Goal: Task Accomplishment & Management: Manage account settings

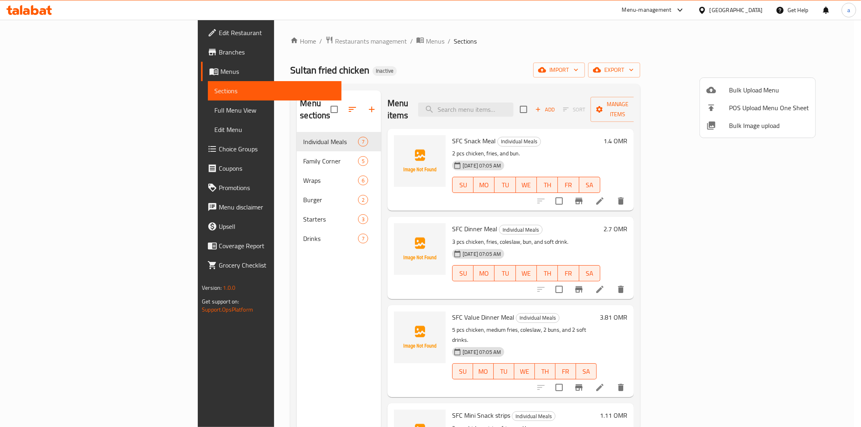
click at [621, 31] on div at bounding box center [430, 213] width 861 height 427
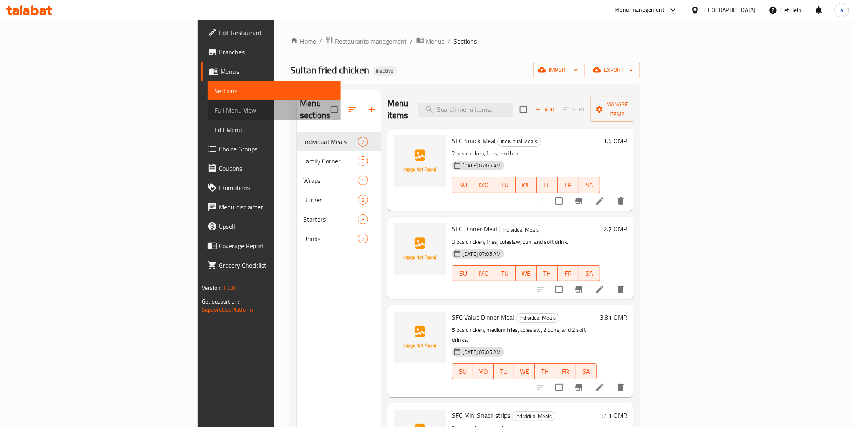
click at [208, 101] on link "Full Menu View" at bounding box center [274, 110] width 132 height 19
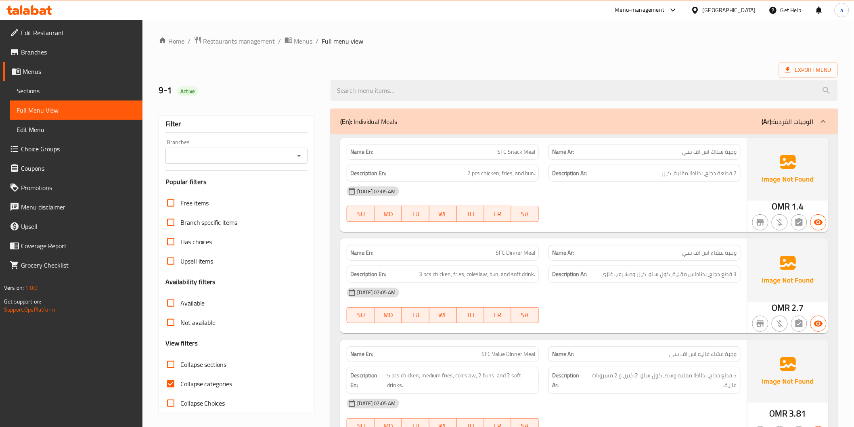
click at [173, 388] on input "Collapse categories" at bounding box center [170, 383] width 19 height 19
checkbox input "false"
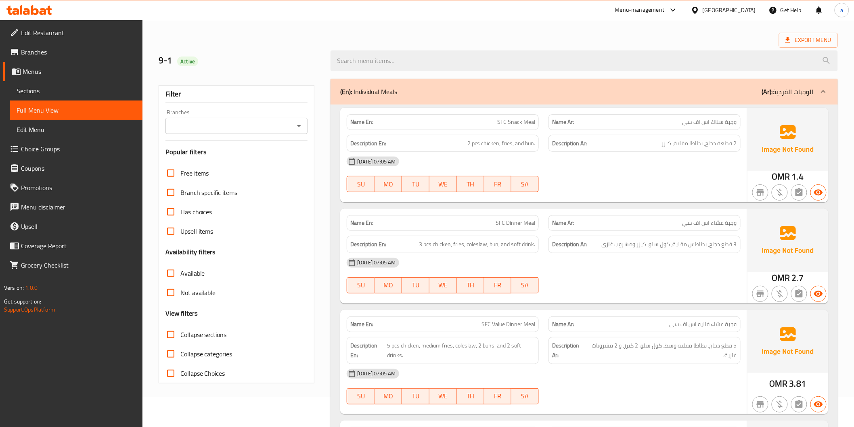
scroll to position [45, 0]
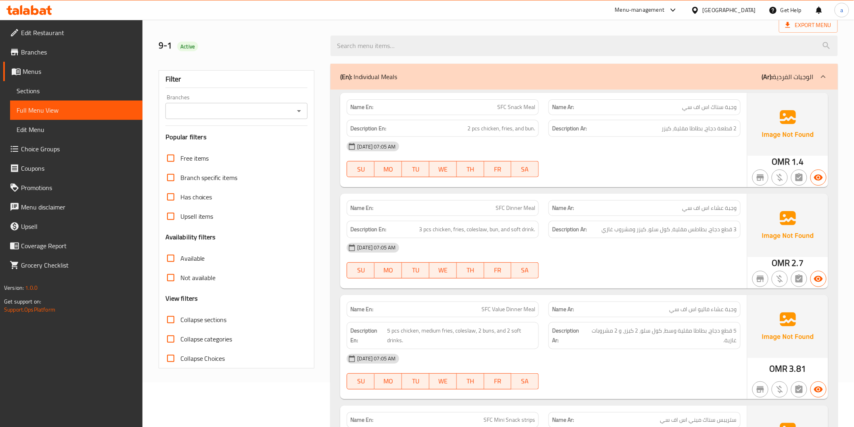
click at [342, 302] on div "Name En: SFC Value Dinner Meal" at bounding box center [443, 309] width 202 height 25
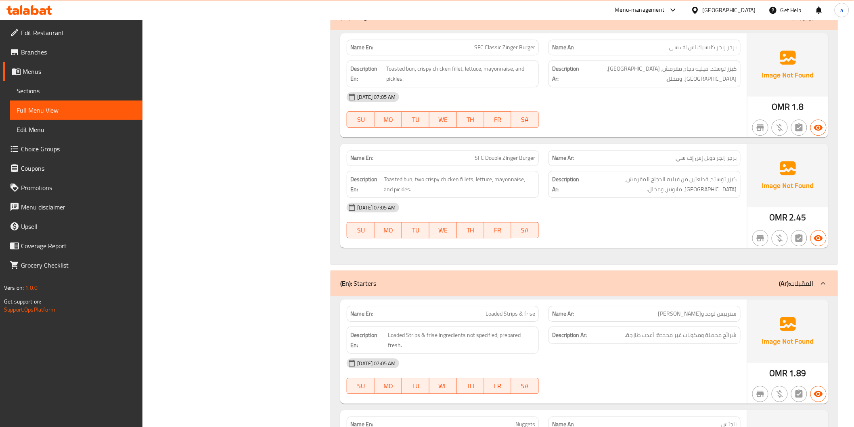
scroll to position [2148, 0]
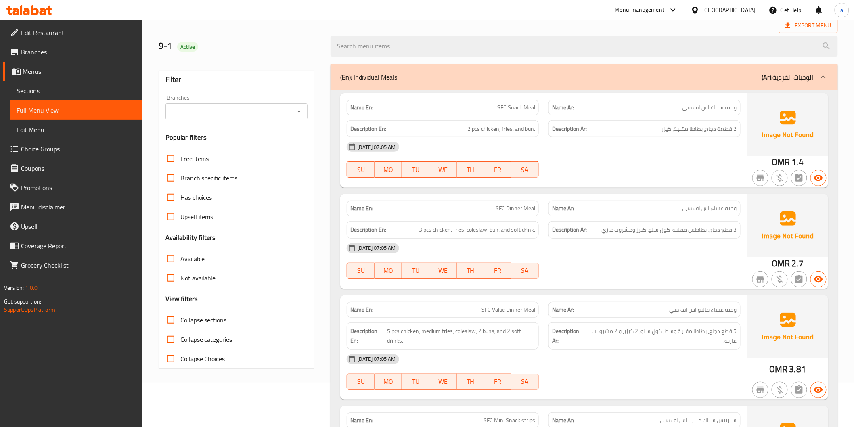
scroll to position [0, 0]
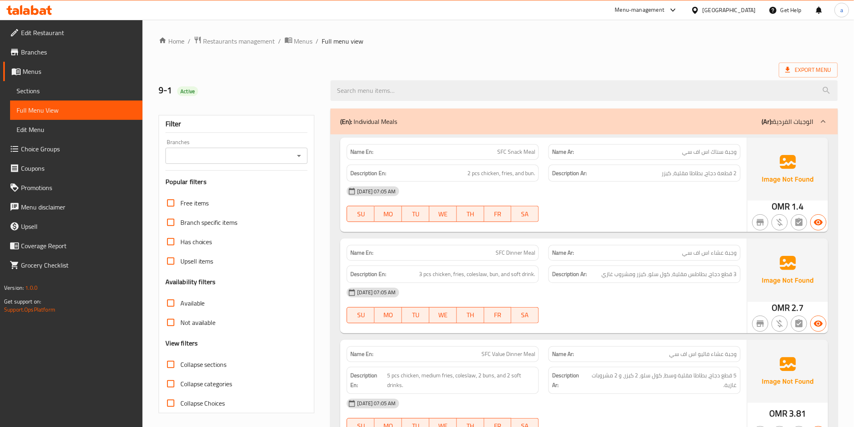
click at [55, 93] on span "Sections" at bounding box center [76, 91] width 119 height 10
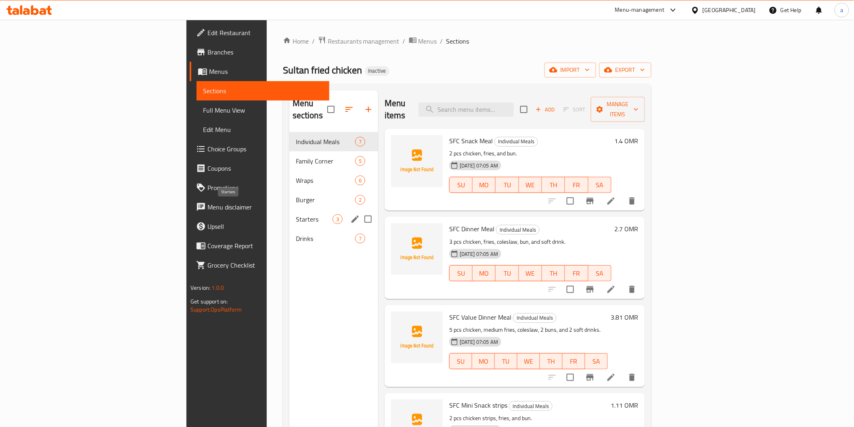
click at [296, 214] on span "Starters" at bounding box center [314, 219] width 37 height 10
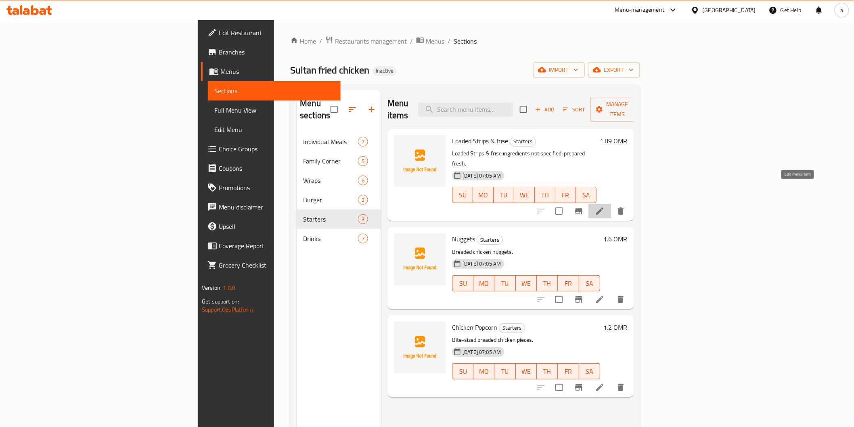
click at [605, 206] on icon at bounding box center [600, 211] width 10 height 10
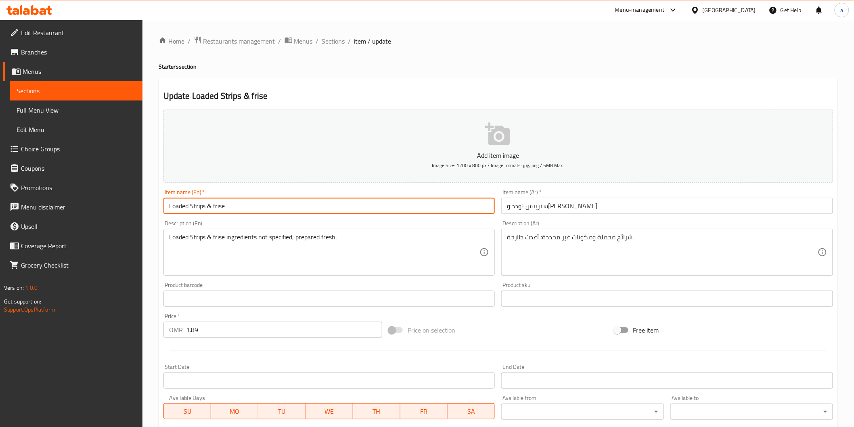
drag, startPoint x: 226, startPoint y: 207, endPoint x: 213, endPoint y: 208, distance: 13.3
click at [213, 208] on input "Loaded Strips & frise" at bounding box center [329, 206] width 332 height 16
click at [249, 193] on div "Item name (En)   * Loaded Strips & frise Item name (En) *" at bounding box center [329, 201] width 332 height 25
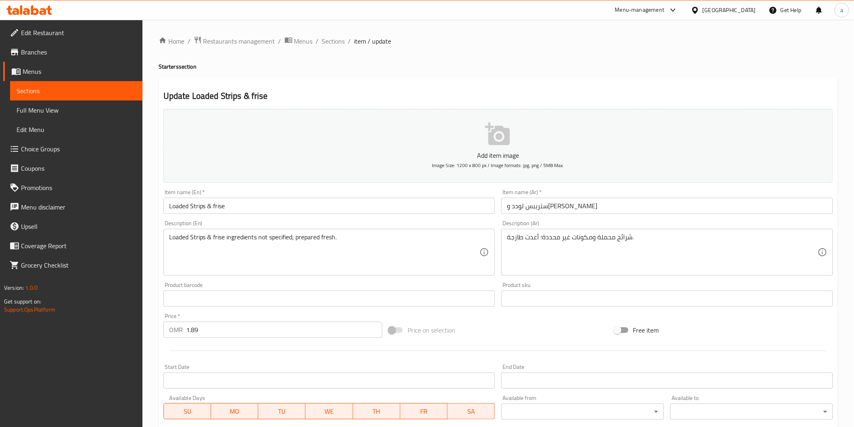
click at [217, 208] on input "Loaded Strips & frise" at bounding box center [329, 206] width 332 height 16
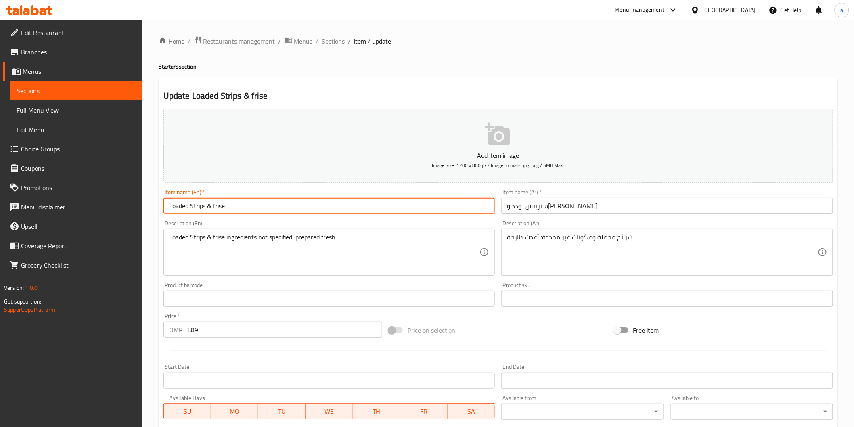
drag, startPoint x: 217, startPoint y: 207, endPoint x: 247, endPoint y: 196, distance: 32.1
click at [247, 196] on div "Item name (En)   * Loaded Strips & frise Item name (En) *" at bounding box center [329, 201] width 332 height 25
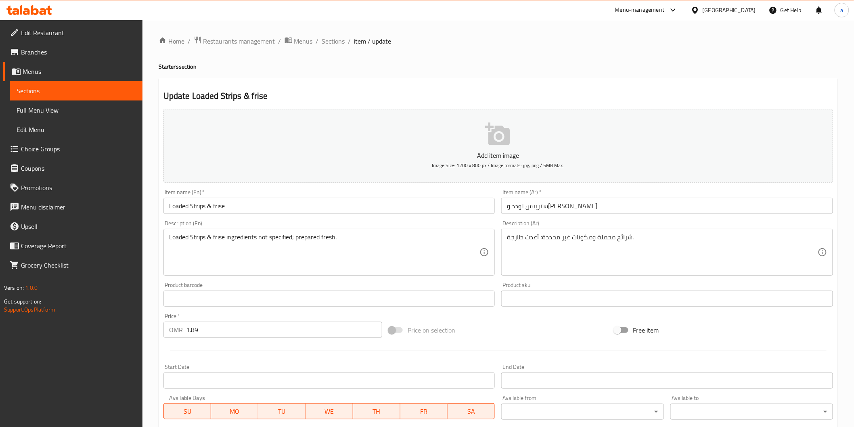
click at [251, 212] on input "Loaded Strips & frise" at bounding box center [329, 206] width 332 height 16
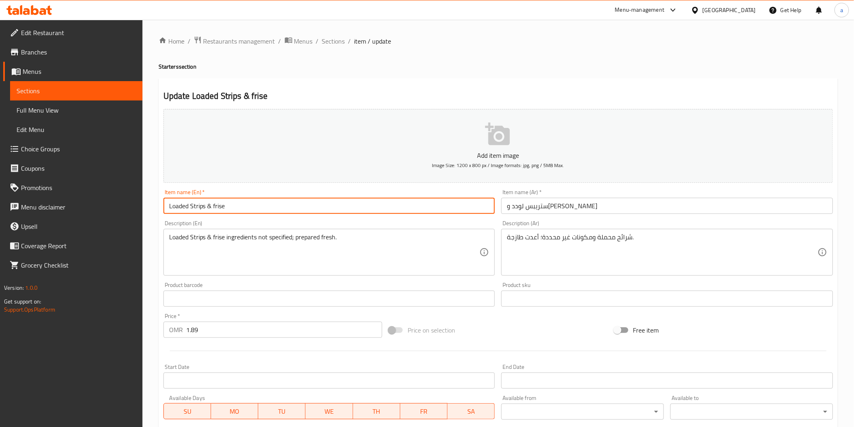
click at [199, 212] on input "Loaded Strips & frise" at bounding box center [329, 206] width 332 height 16
click at [221, 206] on input "Loaded Strips & frise" at bounding box center [329, 206] width 332 height 16
click at [216, 212] on input "Loaded Strips & fries" at bounding box center [329, 206] width 332 height 16
click at [217, 212] on input "Loaded Strips & fries" at bounding box center [329, 206] width 332 height 16
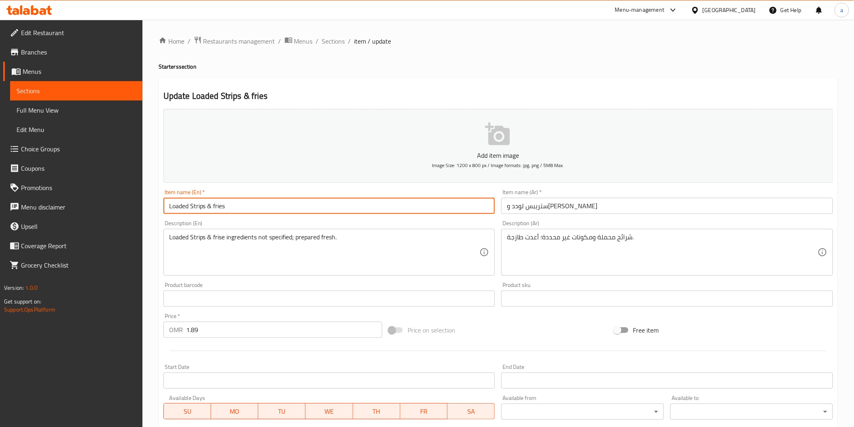
click at [217, 212] on input "Loaded Strips & fries" at bounding box center [329, 206] width 332 height 16
type input "Loaded Strips & fries"
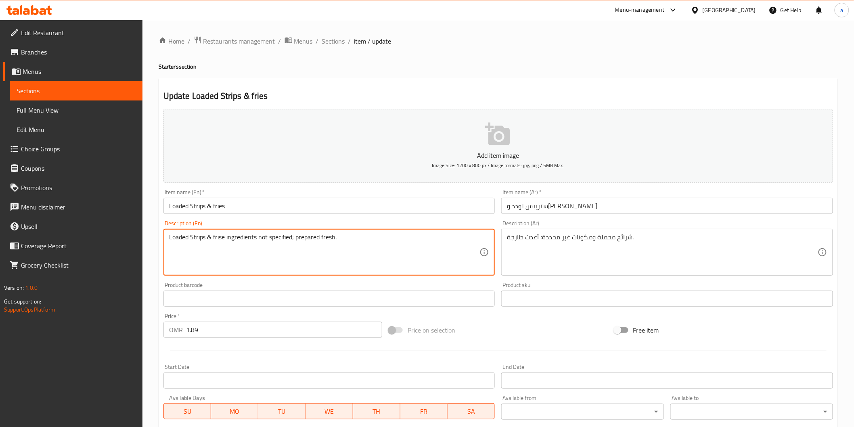
click at [217, 244] on textarea "Loaded Strips & frise ingredients not specified; prepared fresh." at bounding box center [324, 252] width 311 height 38
paste textarea "es"
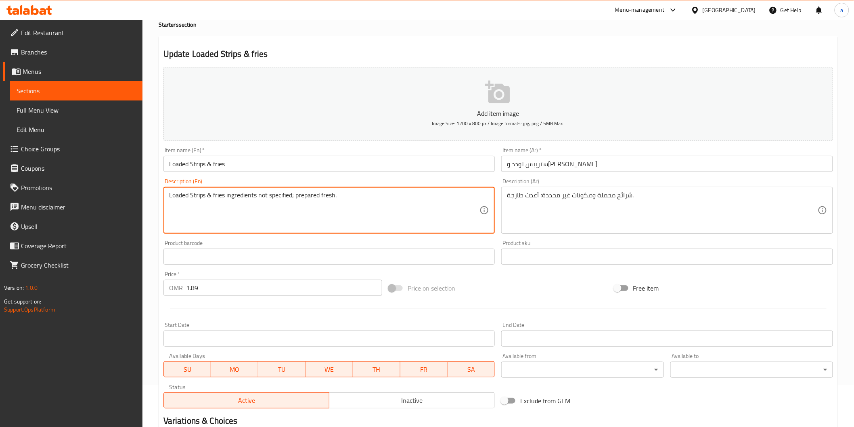
scroll to position [142, 0]
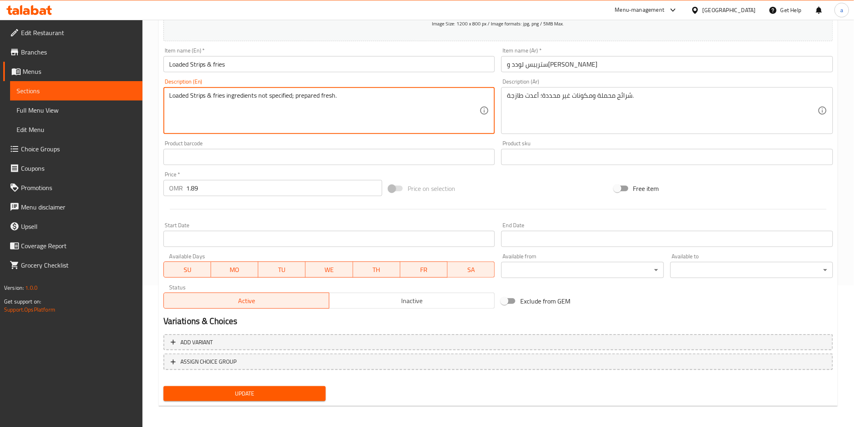
type textarea "Loaded Strips & fries ingredients not specified; prepared fresh."
click at [225, 394] on span "Update" at bounding box center [245, 394] width 150 height 10
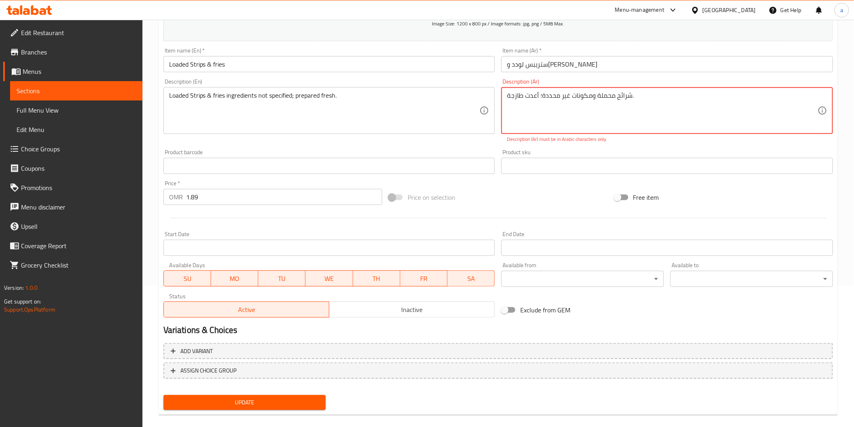
click at [543, 99] on textarea "شرائح محملة ومكونات غير محددة؛ أعدت طازجة." at bounding box center [662, 111] width 311 height 38
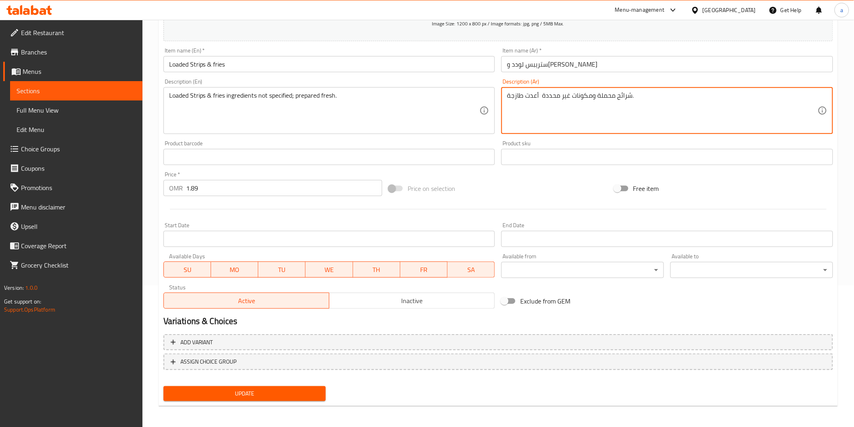
click at [272, 390] on span "Update" at bounding box center [245, 394] width 150 height 10
drag, startPoint x: 617, startPoint y: 100, endPoint x: 630, endPoint y: 102, distance: 13.5
click at [720, 96] on textarea "ستريبس لودد وبطاطس مقليه مكونات غير محددة أعدت طازجة." at bounding box center [662, 111] width 311 height 38
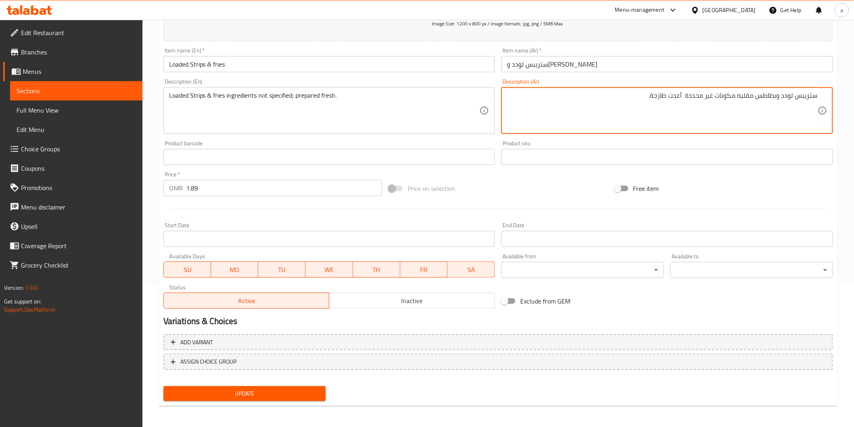
type textarea "ستريبس لودد وبطاطس مقليه مكونات غير محددة أعدت طازجة."
click at [277, 393] on span "Update" at bounding box center [245, 394] width 150 height 10
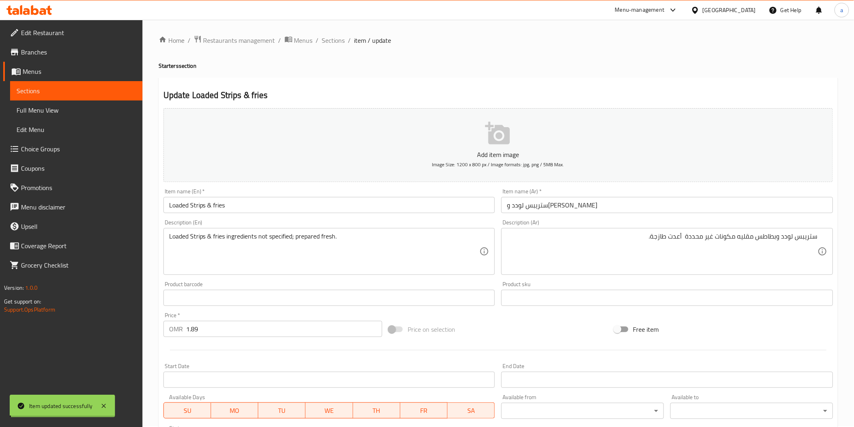
scroll to position [0, 0]
click at [61, 89] on span "Sections" at bounding box center [76, 91] width 119 height 10
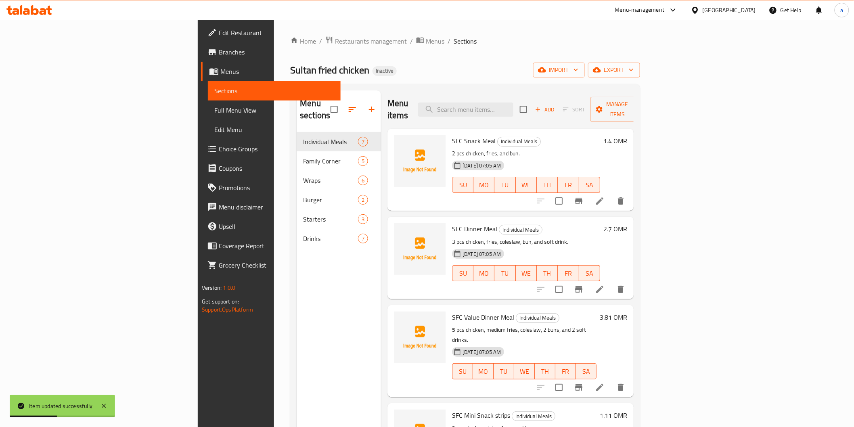
click at [214, 108] on span "Full Menu View" at bounding box center [273, 110] width 119 height 10
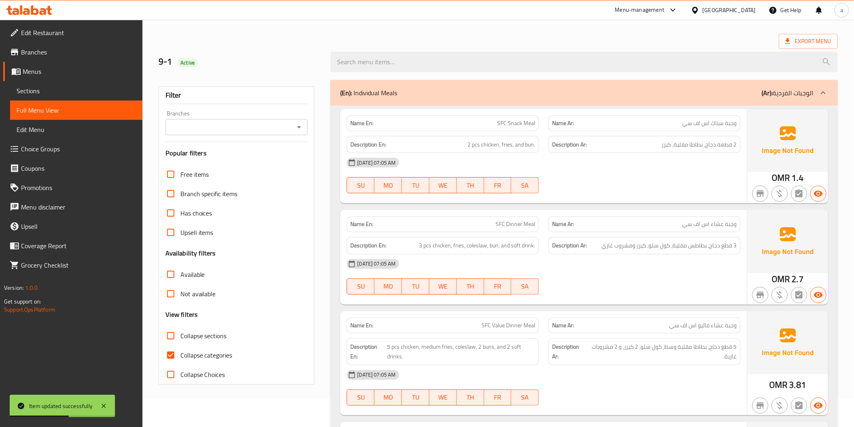
scroll to position [45, 0]
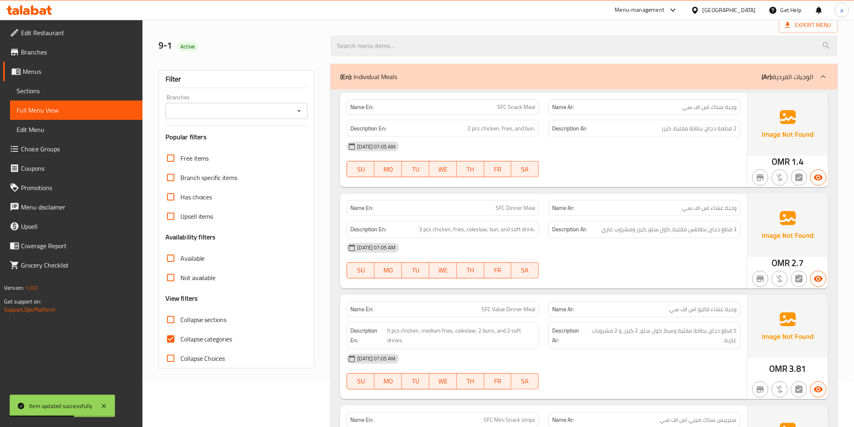
click at [170, 334] on input "Collapse categories" at bounding box center [170, 338] width 19 height 19
checkbox input "false"
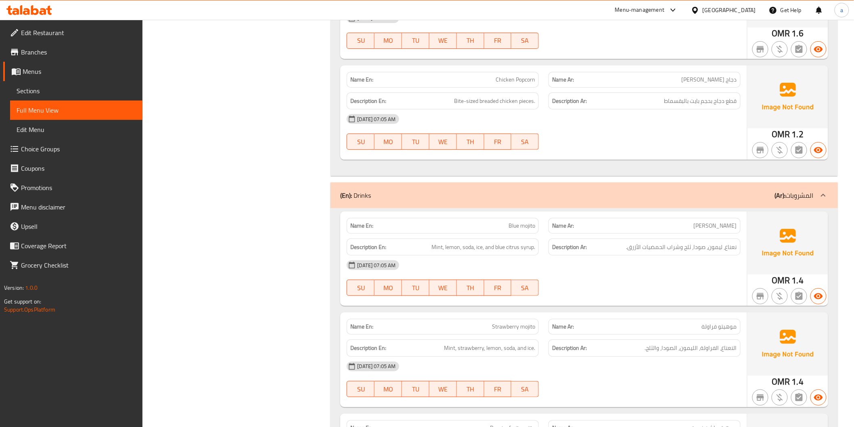
scroll to position [2417, 0]
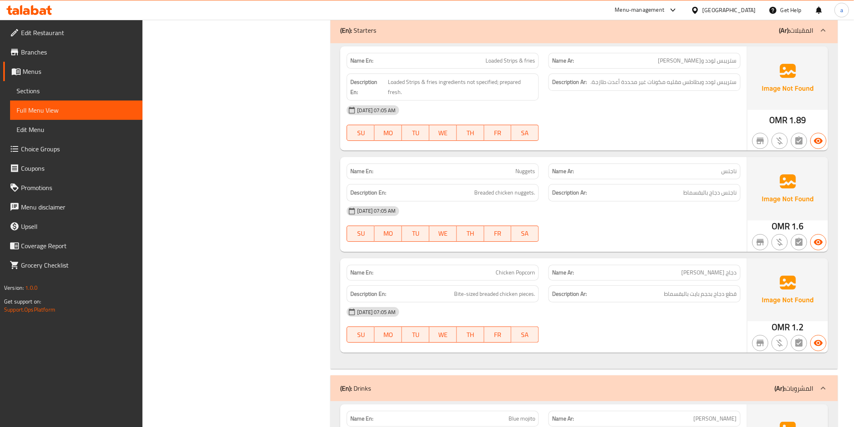
click at [47, 90] on span "Sections" at bounding box center [76, 91] width 119 height 10
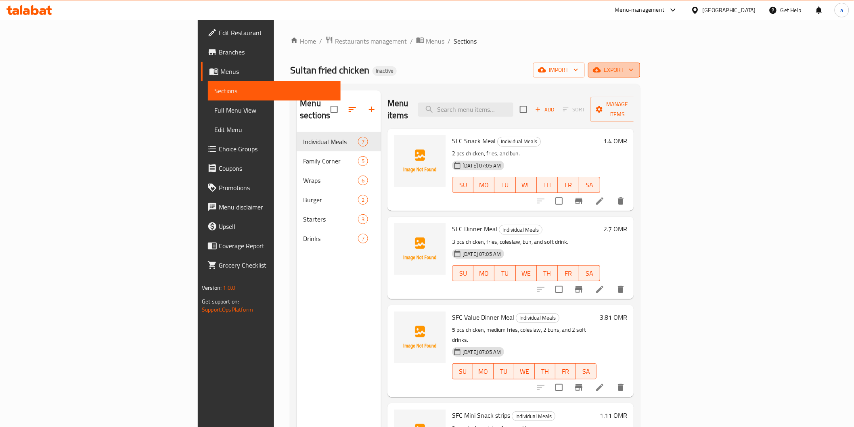
click at [634, 66] on span "export" at bounding box center [614, 70] width 39 height 10
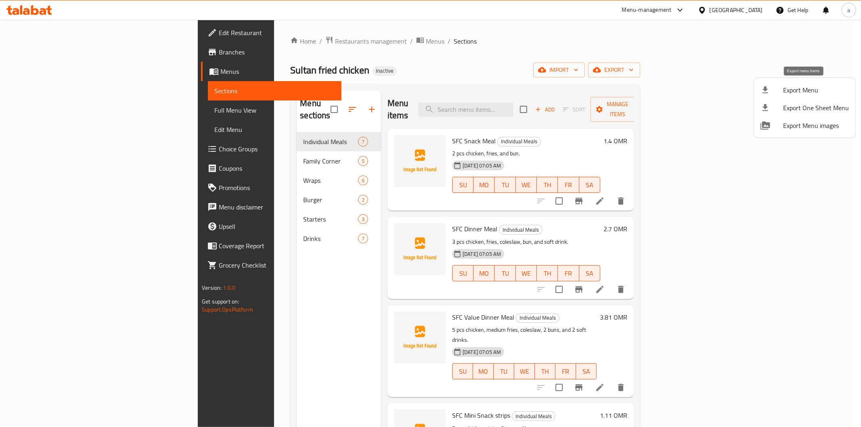
click at [792, 83] on li "Export Menu" at bounding box center [804, 90] width 101 height 18
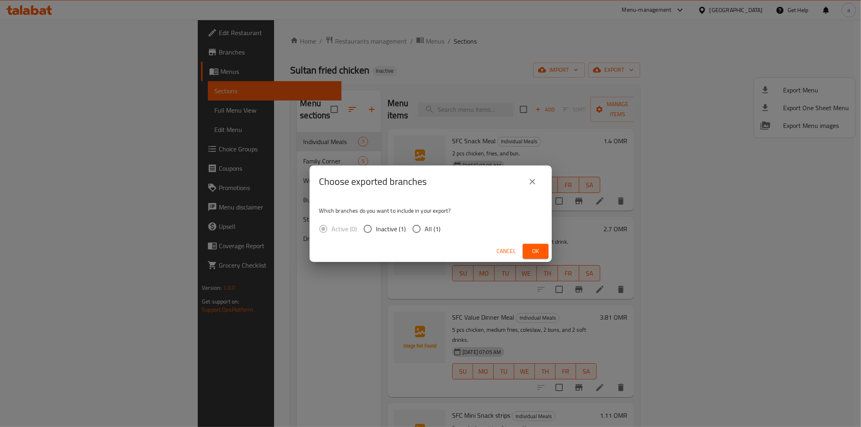
click at [423, 224] on input "All (1)" at bounding box center [416, 228] width 17 height 17
radio input "true"
click at [535, 249] on span "Ok" at bounding box center [535, 251] width 13 height 10
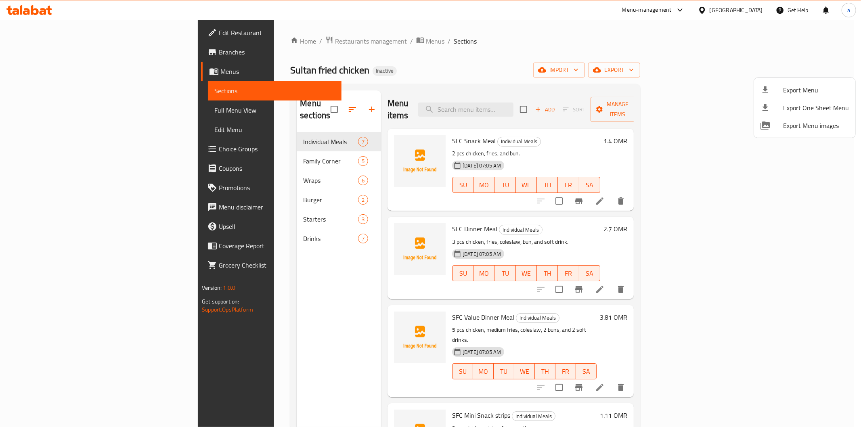
click at [745, 3] on div at bounding box center [430, 213] width 861 height 427
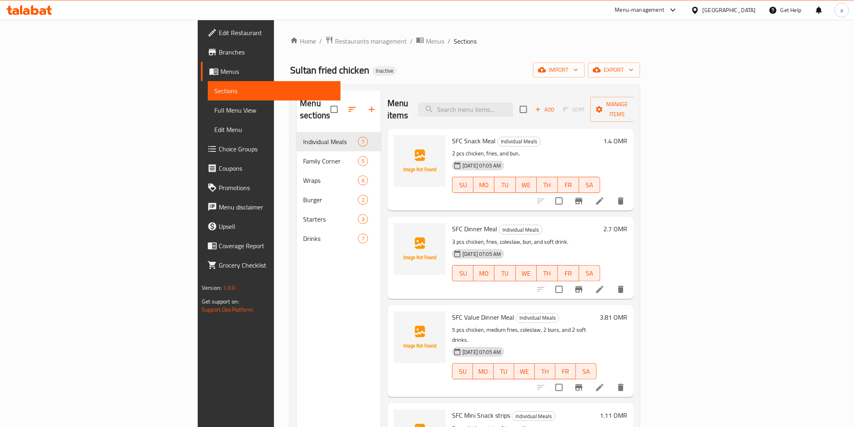
click at [745, 4] on div "[GEOGRAPHIC_DATA]" at bounding box center [724, 9] width 78 height 19
click at [744, 6] on div "[GEOGRAPHIC_DATA]" at bounding box center [729, 10] width 53 height 9
click at [659, 136] on div "[GEOGRAPHIC_DATA]" at bounding box center [695, 139] width 121 height 19
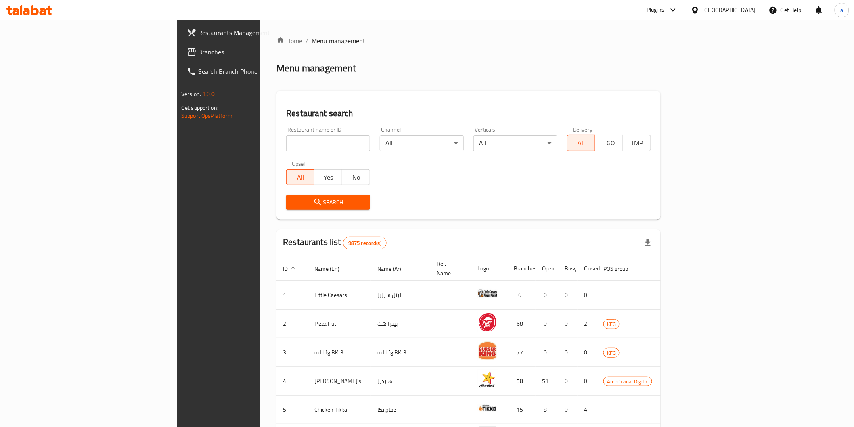
click at [198, 49] on span "Branches" at bounding box center [255, 52] width 115 height 10
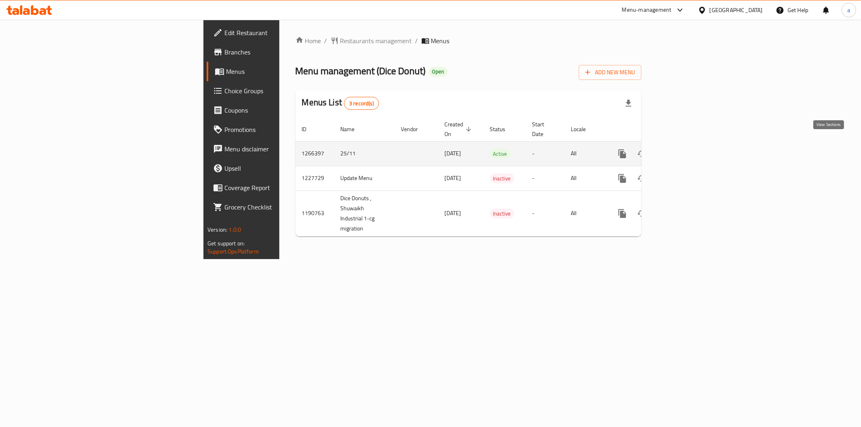
click at [684, 150] on icon "enhanced table" at bounding box center [680, 153] width 7 height 7
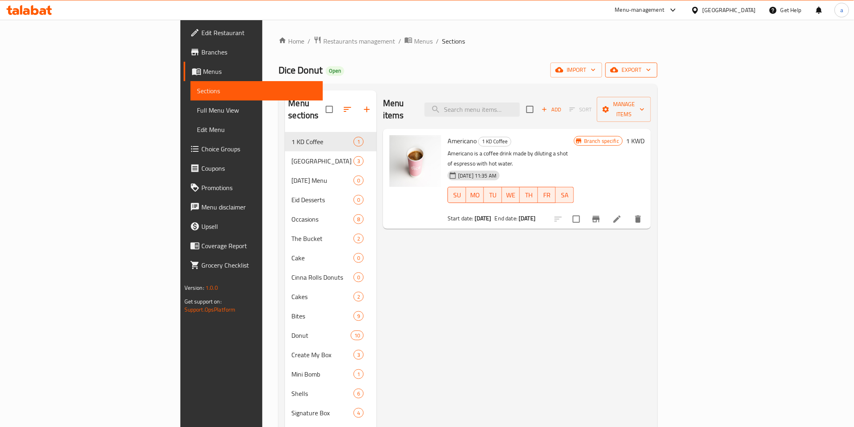
click at [618, 69] on icon "button" at bounding box center [614, 70] width 8 height 8
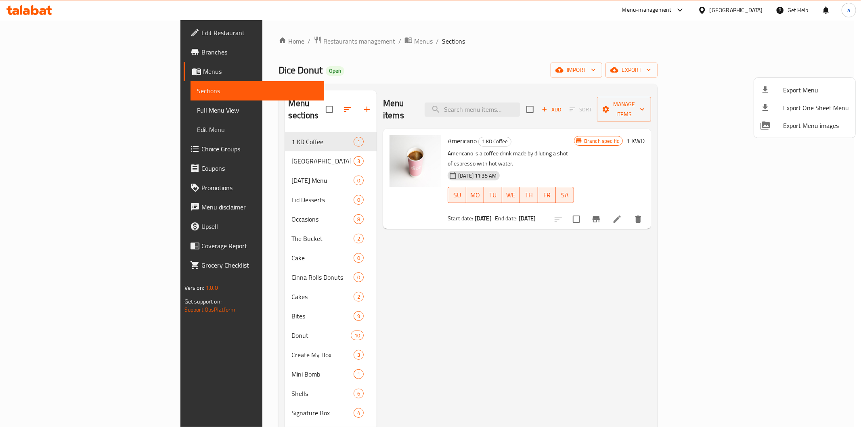
click at [804, 121] on span "Export Menu images" at bounding box center [816, 126] width 66 height 10
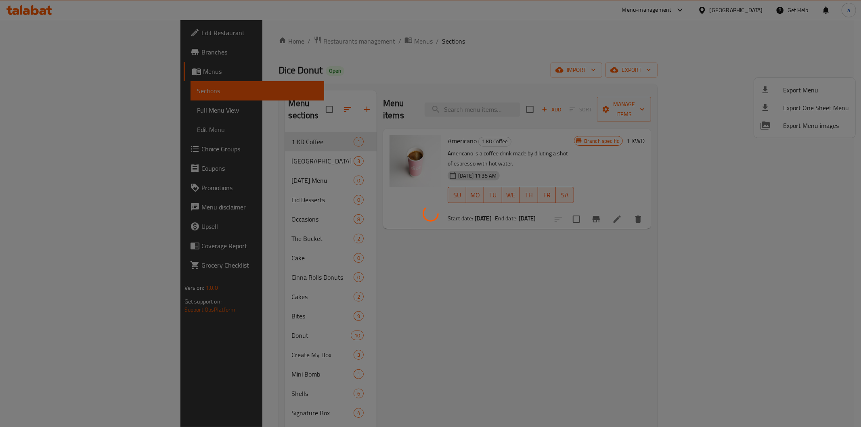
click at [559, 356] on div at bounding box center [430, 213] width 861 height 427
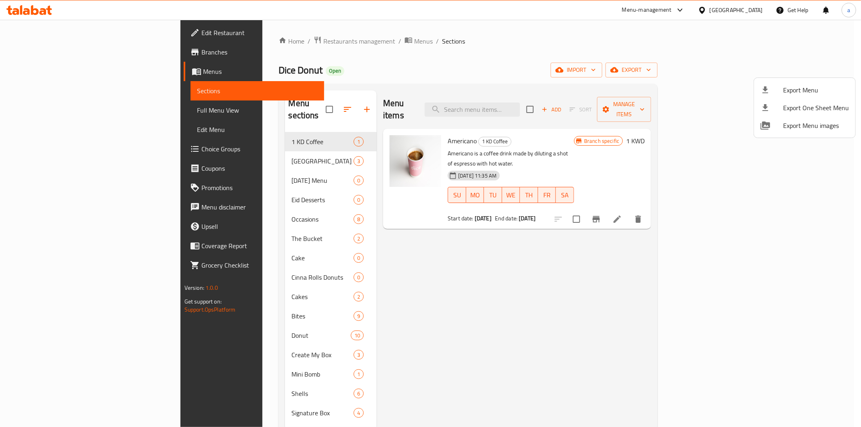
click at [572, 284] on div at bounding box center [430, 213] width 861 height 427
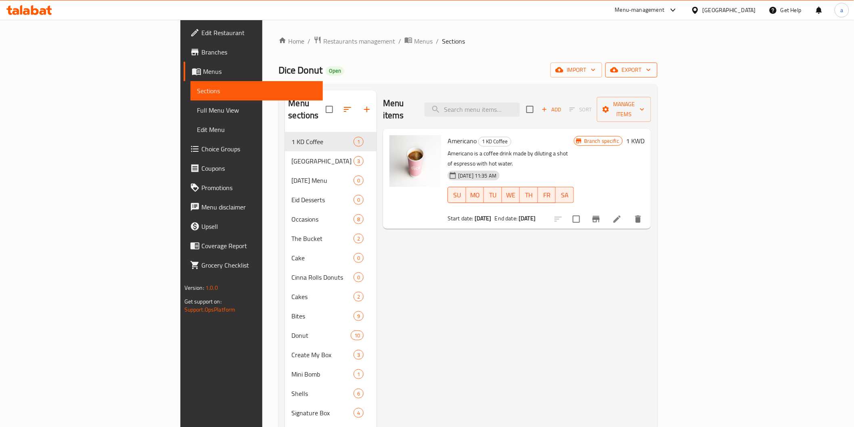
click at [618, 69] on icon "button" at bounding box center [614, 69] width 8 height 5
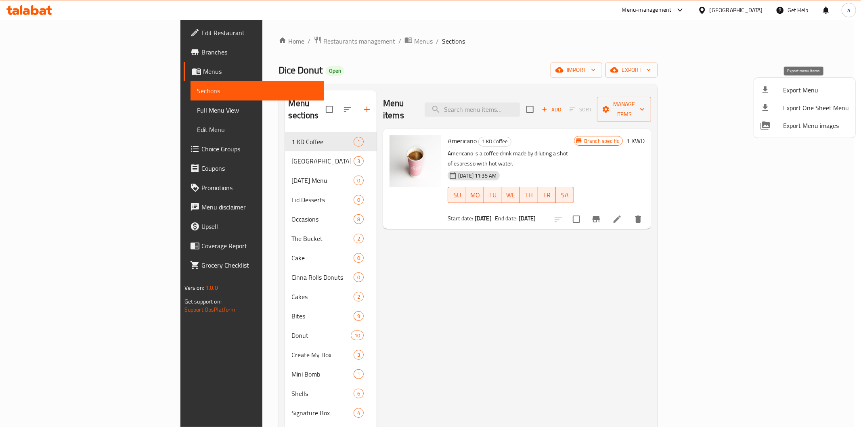
click at [794, 89] on span "Export Menu" at bounding box center [816, 90] width 66 height 10
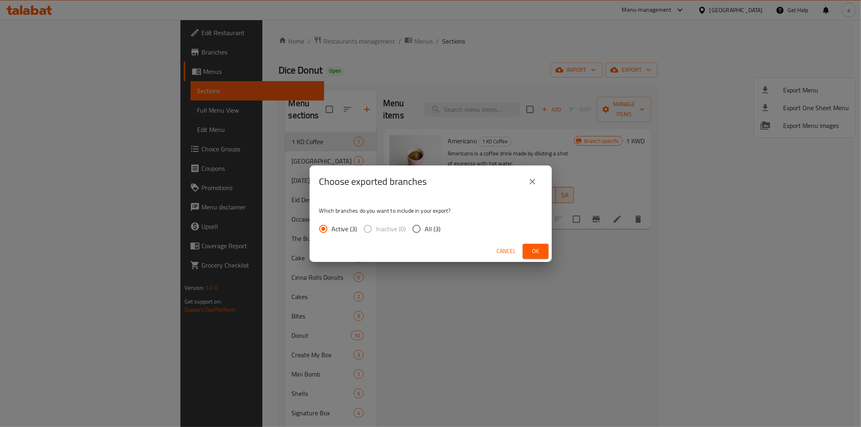
click at [432, 224] on span "All (3)" at bounding box center [433, 229] width 16 height 10
click at [425, 224] on input "All (3)" at bounding box center [416, 228] width 17 height 17
radio input "true"
click at [527, 247] on button "Ok" at bounding box center [536, 251] width 26 height 15
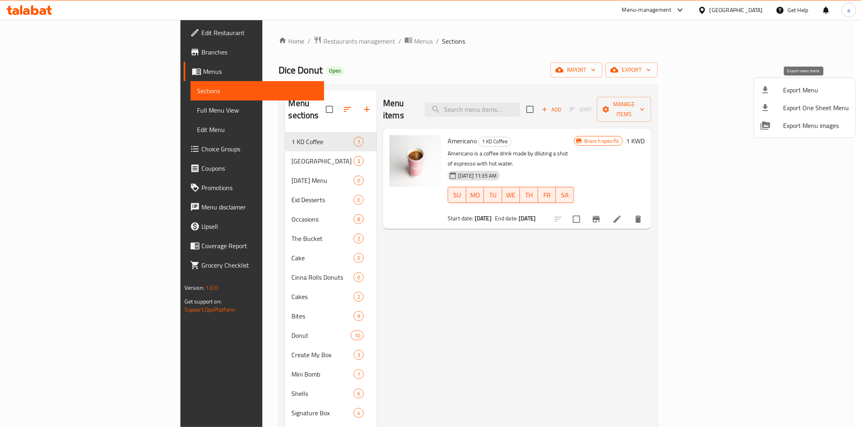
click at [801, 94] on span "Export Menu" at bounding box center [816, 90] width 66 height 10
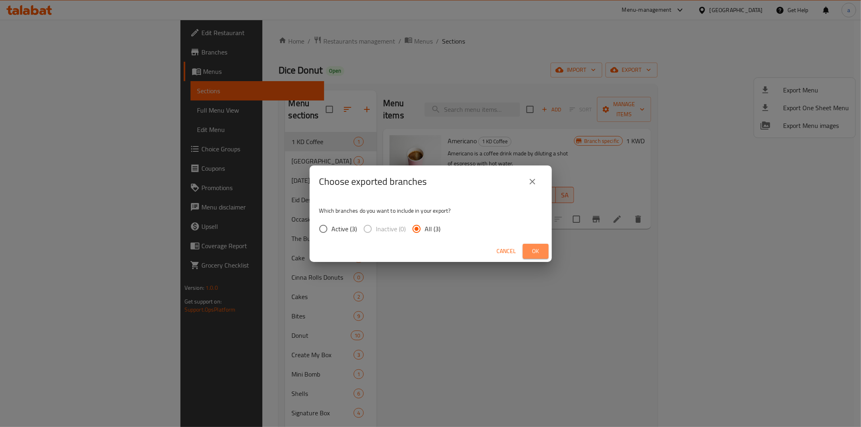
click at [530, 245] on button "Ok" at bounding box center [536, 251] width 26 height 15
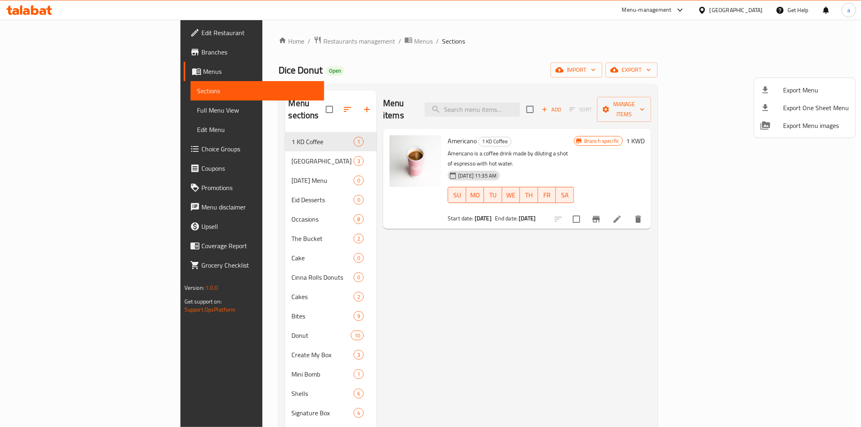
click at [745, 14] on div at bounding box center [430, 213] width 861 height 427
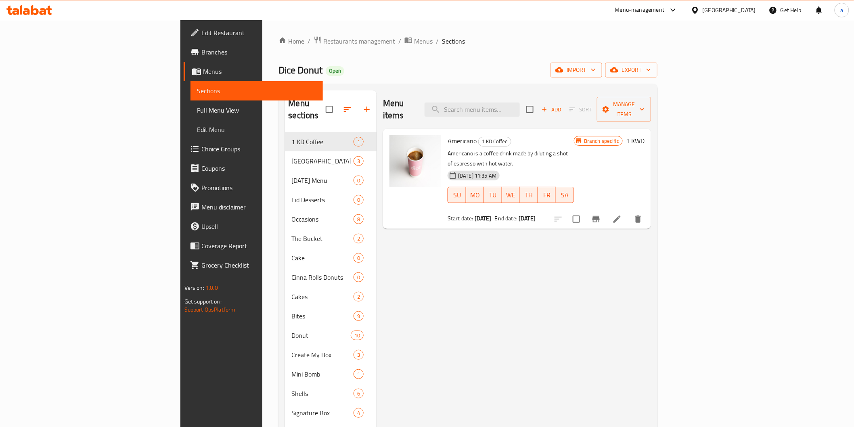
click at [745, 14] on div "[GEOGRAPHIC_DATA]" at bounding box center [729, 10] width 53 height 9
click at [744, 15] on div "[GEOGRAPHIC_DATA]" at bounding box center [724, 9] width 78 height 19
click at [323, 41] on span "Restaurants management" at bounding box center [359, 41] width 72 height 10
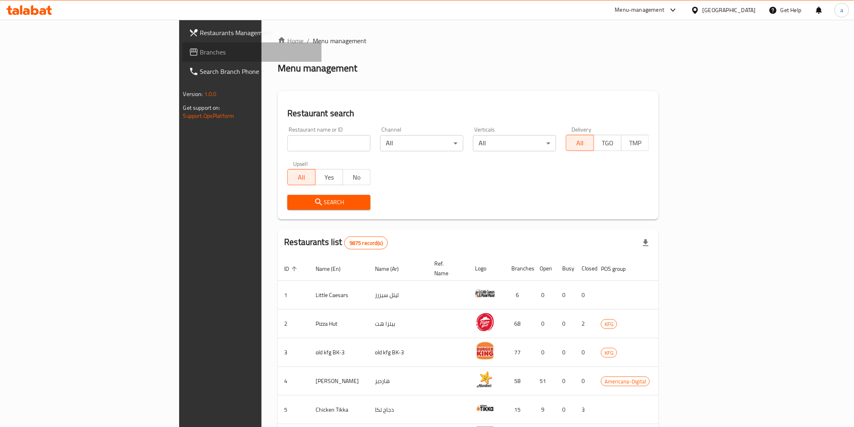
click at [200, 53] on span "Branches" at bounding box center [257, 52] width 115 height 10
